Goal: Register for event/course

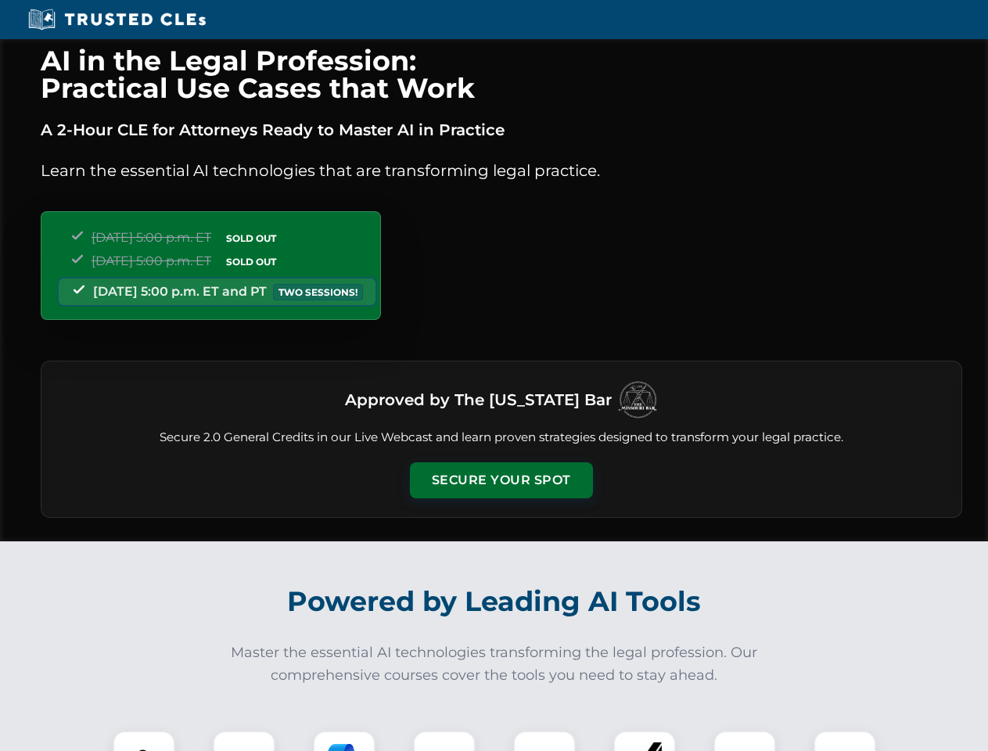
click at [501, 480] on button "Secure Your Spot" at bounding box center [501, 480] width 183 height 36
click at [144, 741] on img at bounding box center [143, 762] width 45 height 45
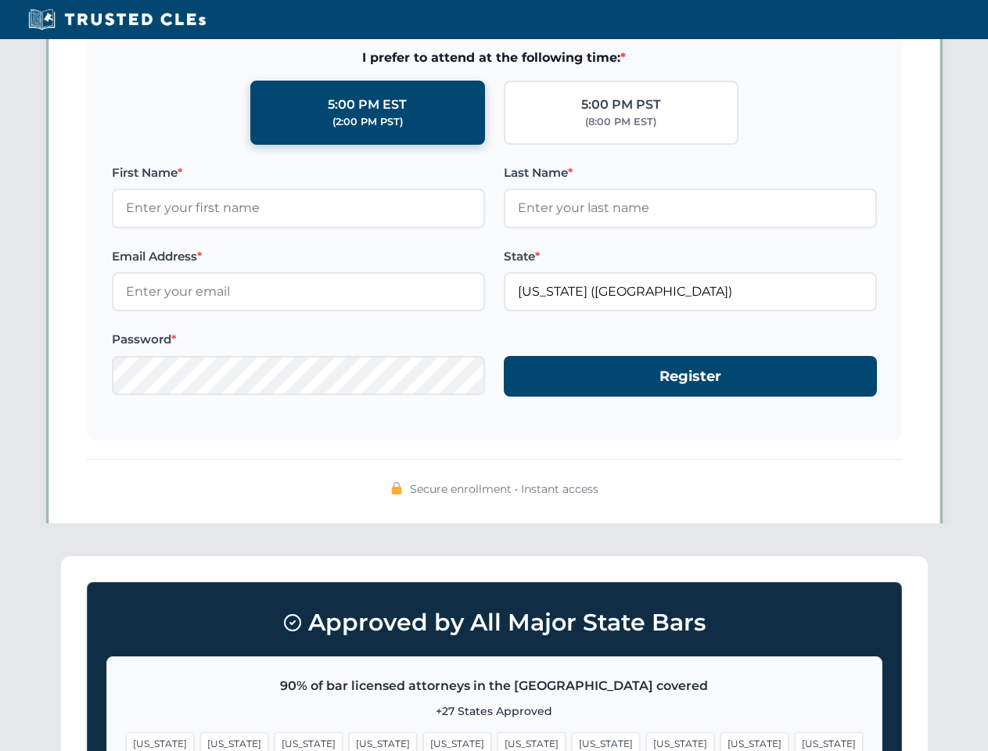
click at [572, 741] on span "[US_STATE]" at bounding box center [606, 743] width 68 height 23
click at [721, 741] on span "[US_STATE]" at bounding box center [755, 743] width 68 height 23
